Goal: Find specific page/section: Find specific page/section

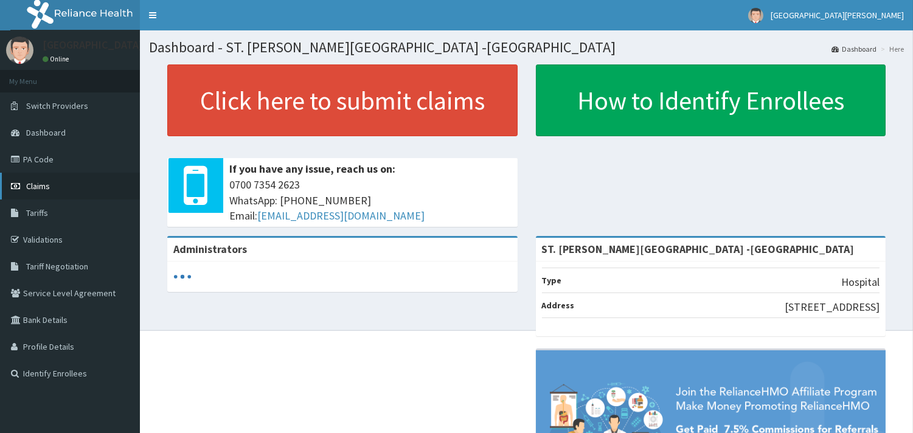
click at [43, 183] on span "Claims" at bounding box center [38, 186] width 24 height 11
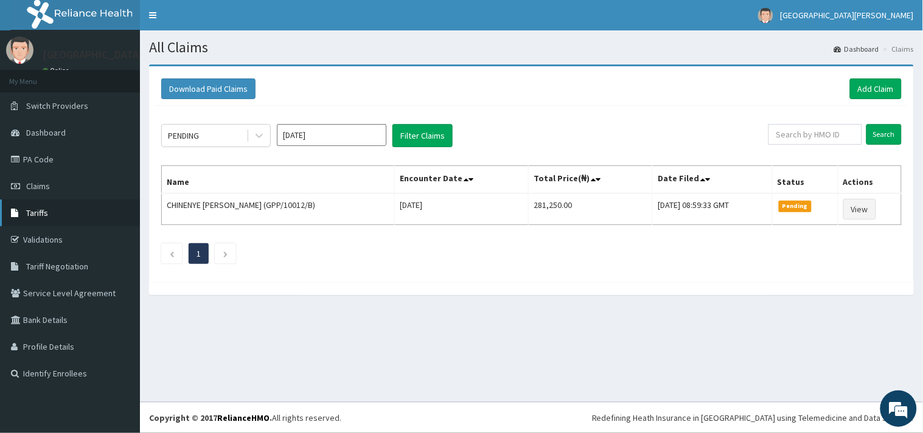
click at [77, 216] on link "Tariffs" at bounding box center [70, 213] width 140 height 27
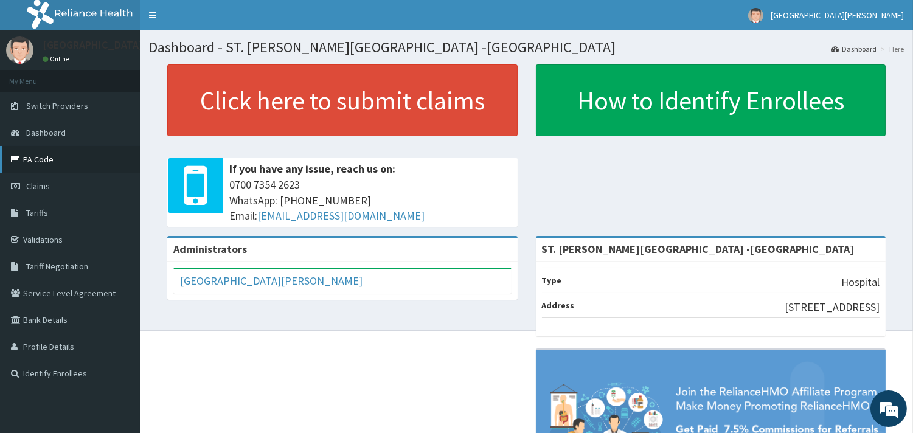
click at [50, 159] on link "PA Code" at bounding box center [70, 159] width 140 height 27
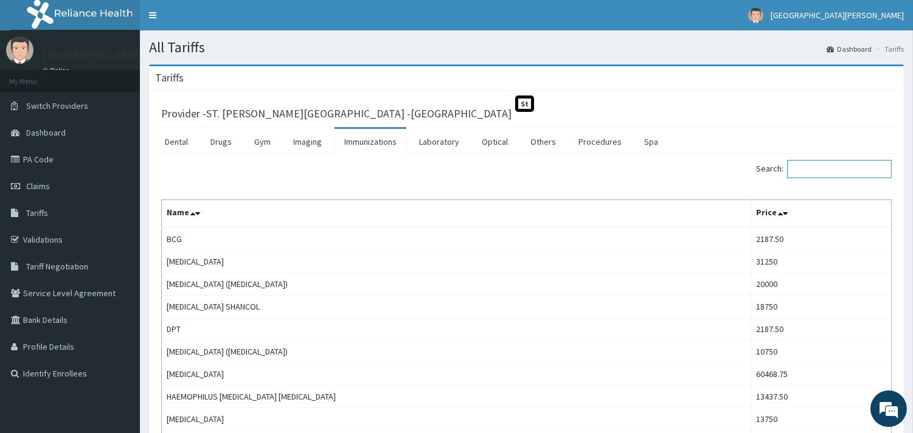
click at [847, 175] on input "Search:" at bounding box center [839, 169] width 105 height 18
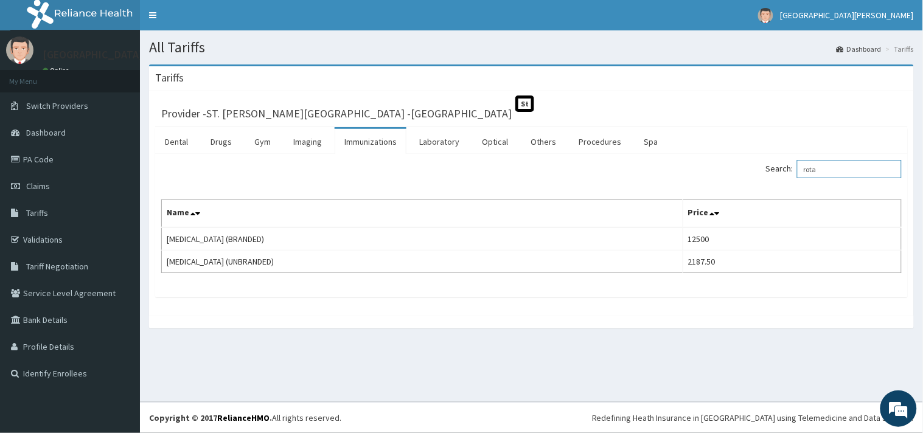
drag, startPoint x: 843, startPoint y: 172, endPoint x: 805, endPoint y: 172, distance: 37.7
click at [805, 172] on input "rota" at bounding box center [849, 169] width 105 height 18
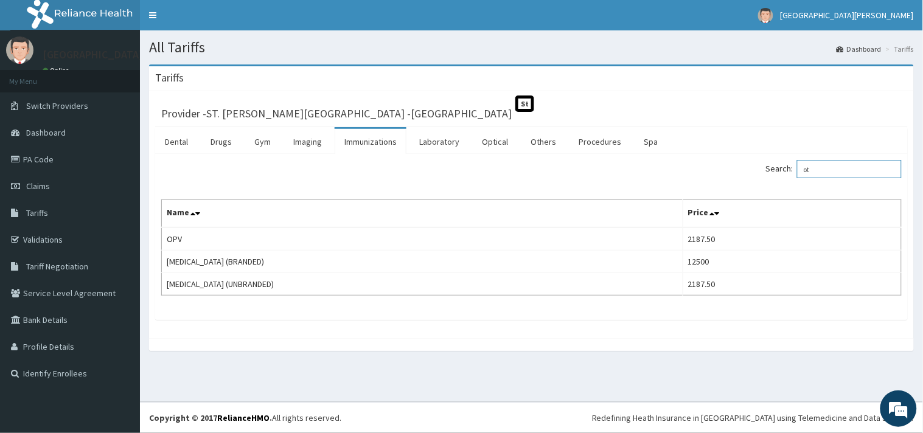
type input "o"
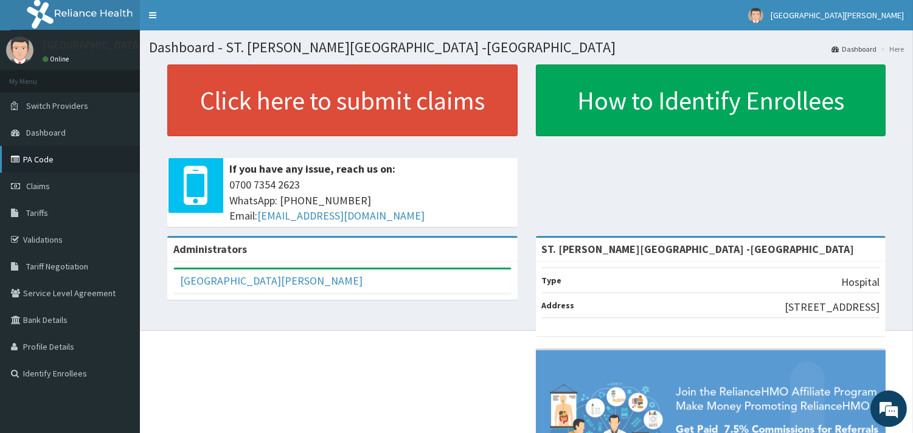
click at [46, 157] on link "PA Code" at bounding box center [70, 159] width 140 height 27
